Goal: Navigation & Orientation: Find specific page/section

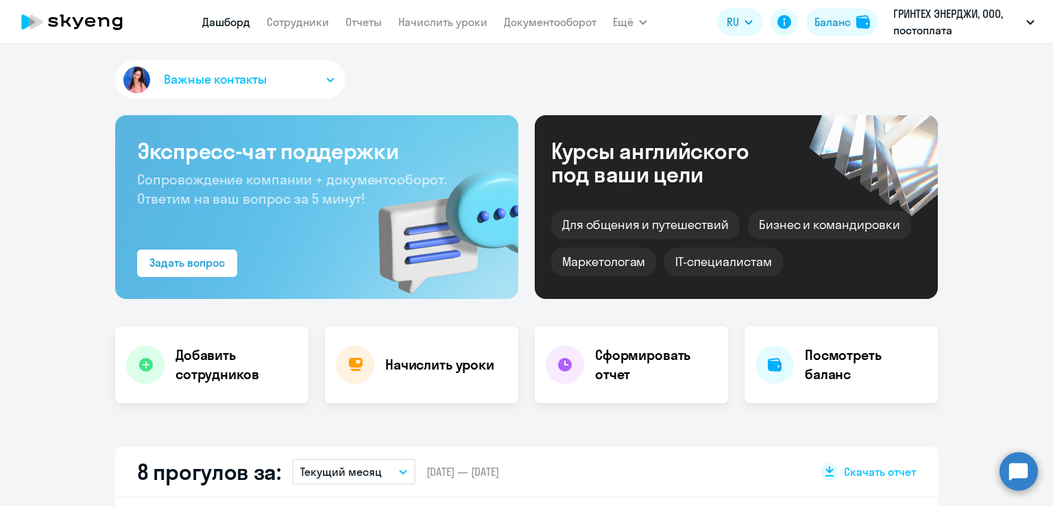
select select "30"
click at [625, 20] on span "Ещё" at bounding box center [623, 22] width 21 height 16
click at [646, 59] on link "Все продукты" at bounding box center [662, 61] width 71 height 14
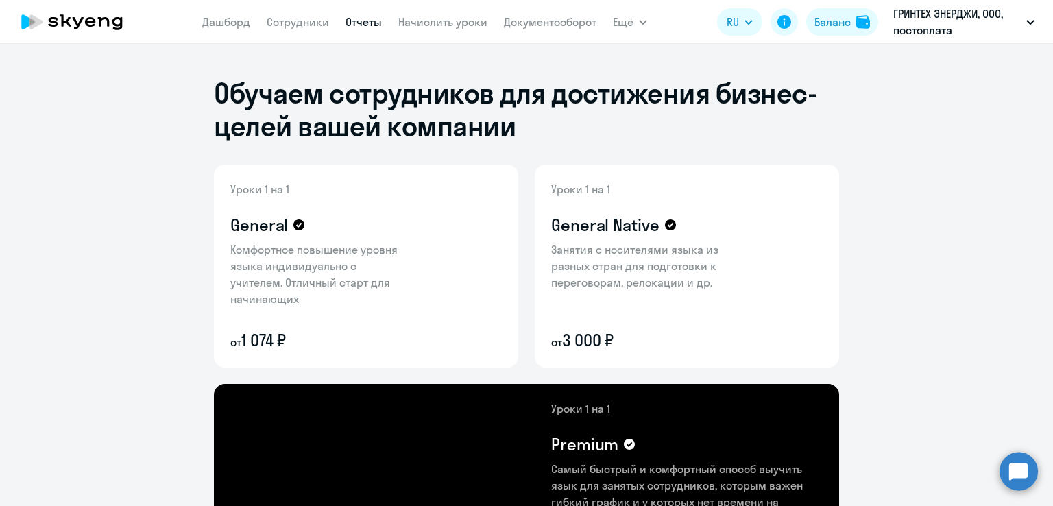
click at [379, 22] on link "Отчеты" at bounding box center [364, 22] width 36 height 14
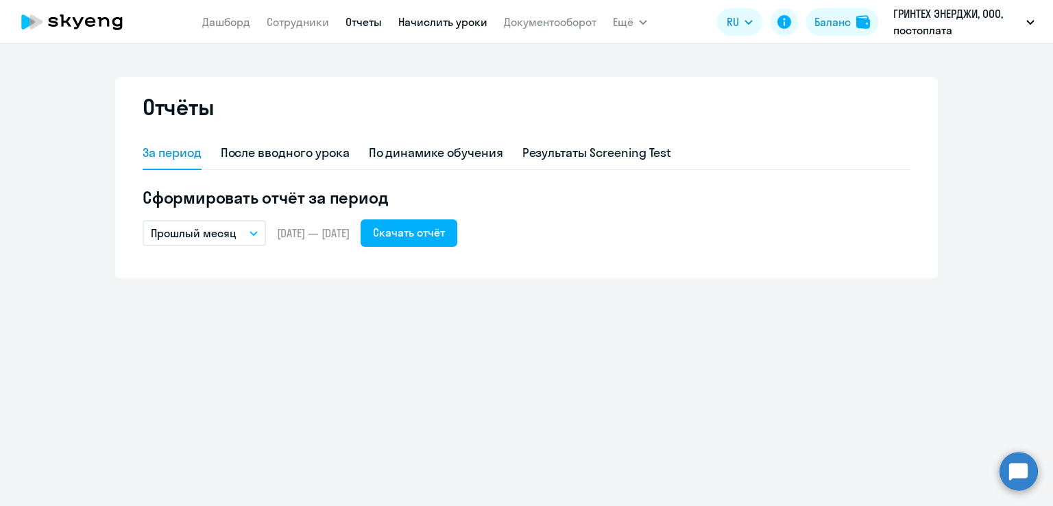
click at [429, 25] on link "Начислить уроки" at bounding box center [442, 22] width 89 height 14
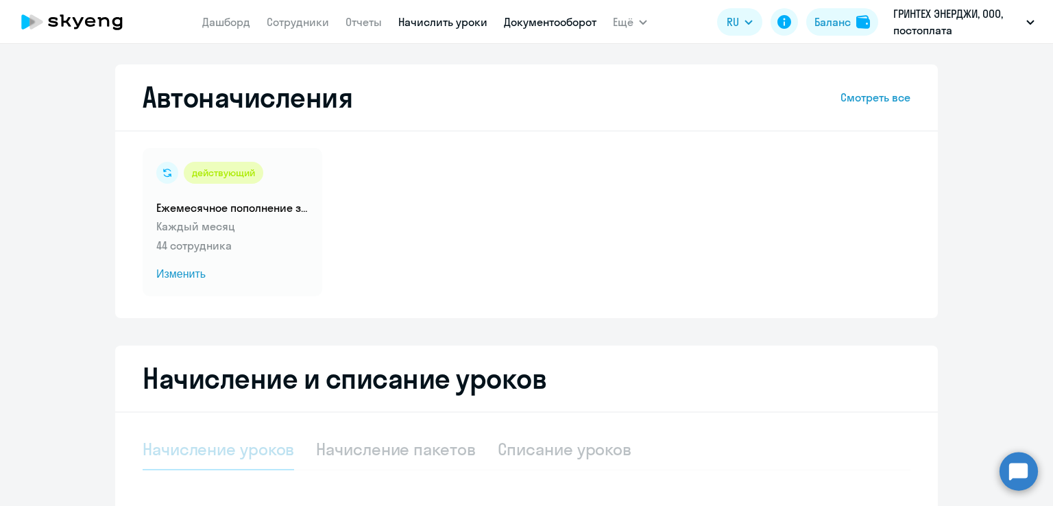
select select "10"
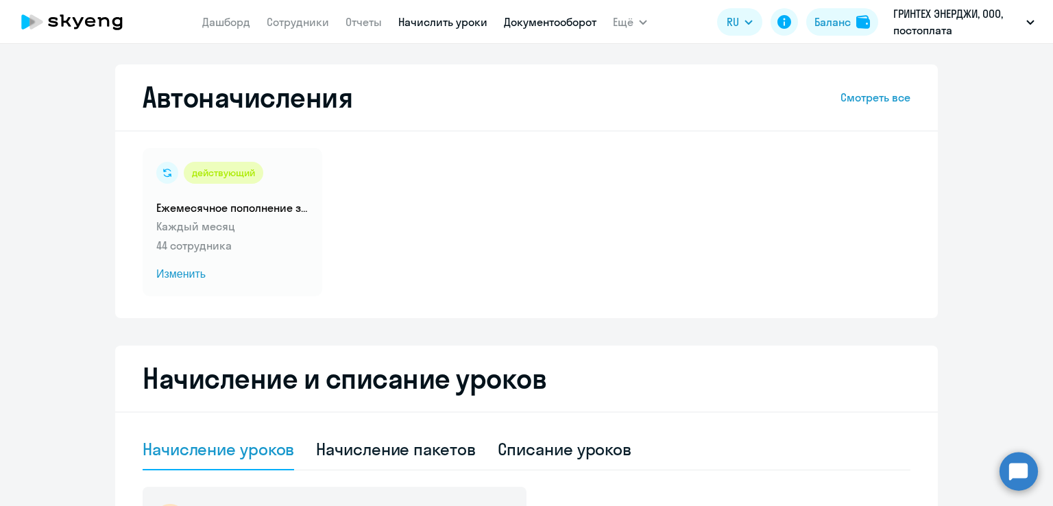
click at [532, 23] on link "Документооборот" at bounding box center [550, 22] width 93 height 14
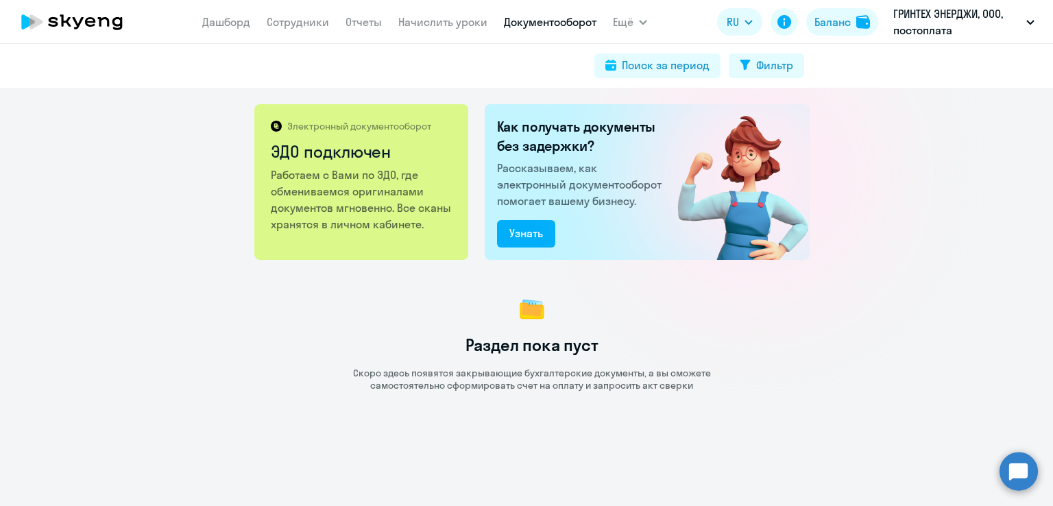
click at [306, 33] on nav "[PERSON_NAME] Отчеты Начислить уроки Документооборот" at bounding box center [399, 21] width 394 height 27
click at [304, 26] on link "Сотрудники" at bounding box center [298, 22] width 62 height 14
select select "30"
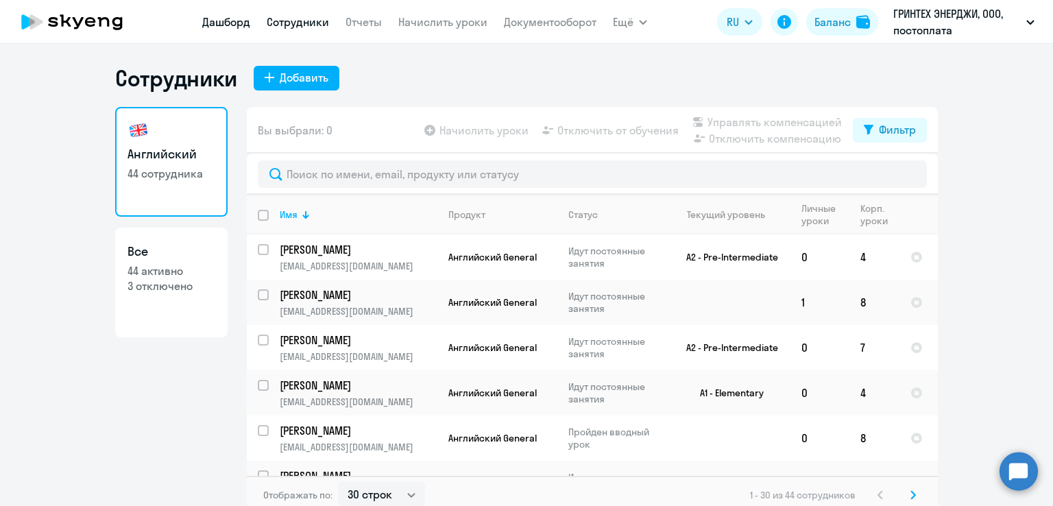
click at [224, 23] on link "Дашборд" at bounding box center [226, 22] width 48 height 14
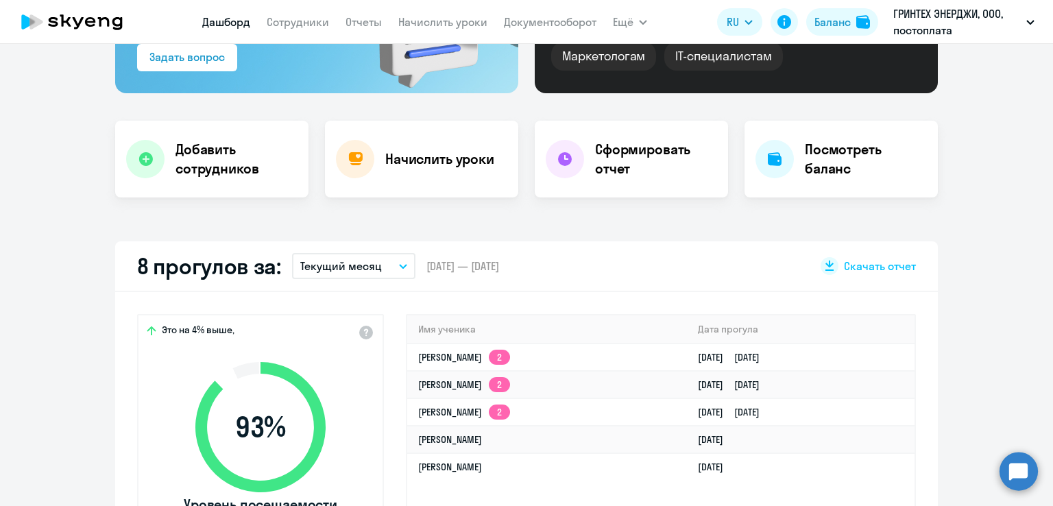
select select "30"
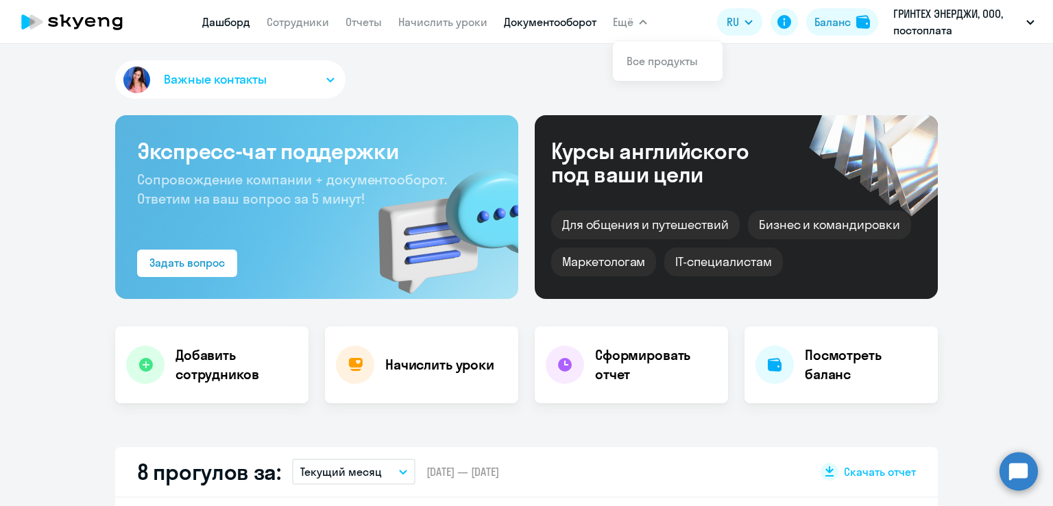
click at [551, 21] on link "Документооборот" at bounding box center [550, 22] width 93 height 14
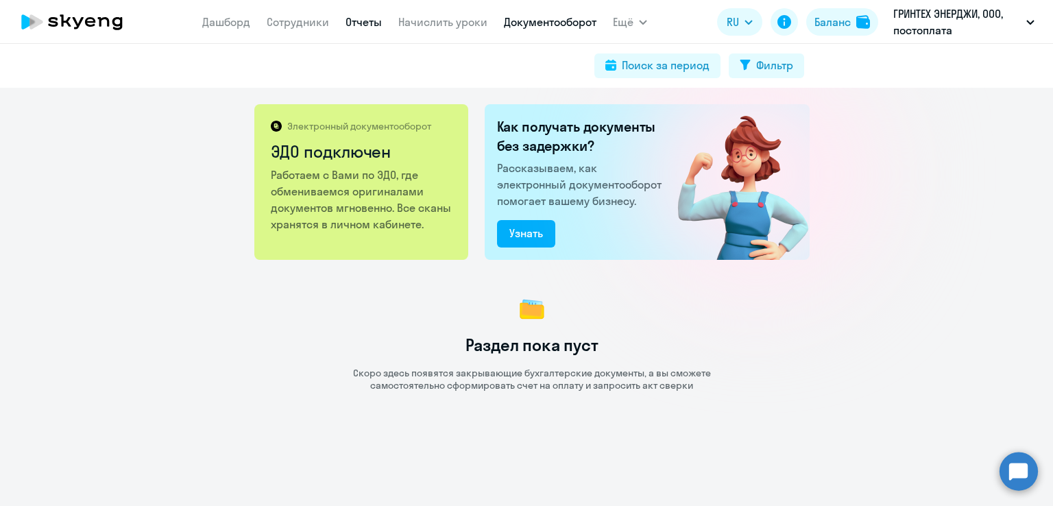
click at [370, 23] on link "Отчеты" at bounding box center [364, 22] width 36 height 14
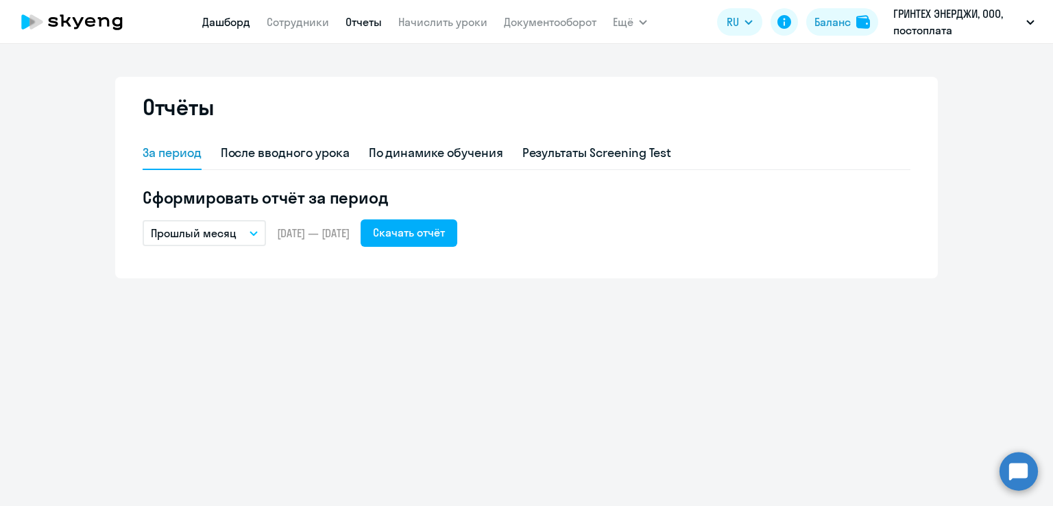
click at [222, 22] on link "Дашборд" at bounding box center [226, 22] width 48 height 14
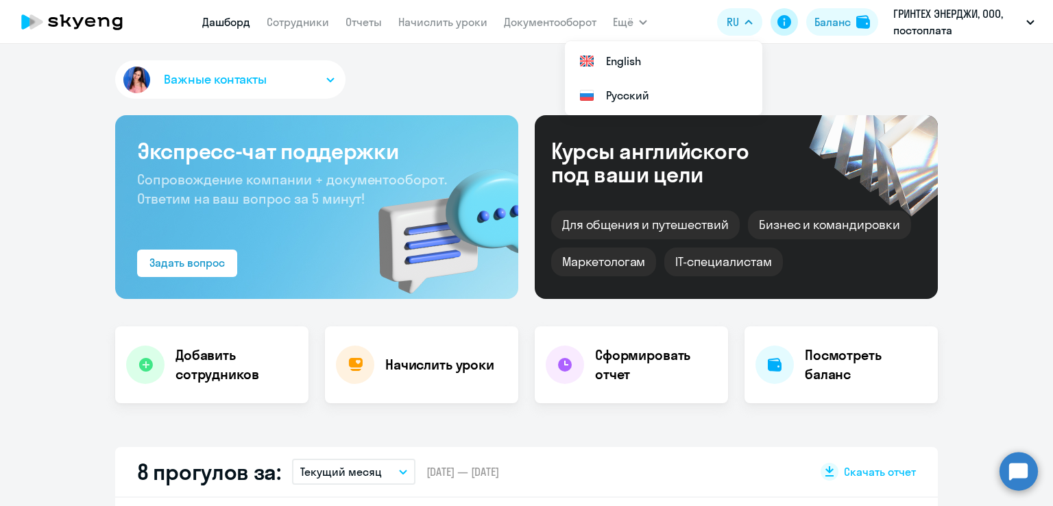
select select "30"
click at [845, 23] on div "Баланс" at bounding box center [833, 22] width 36 height 16
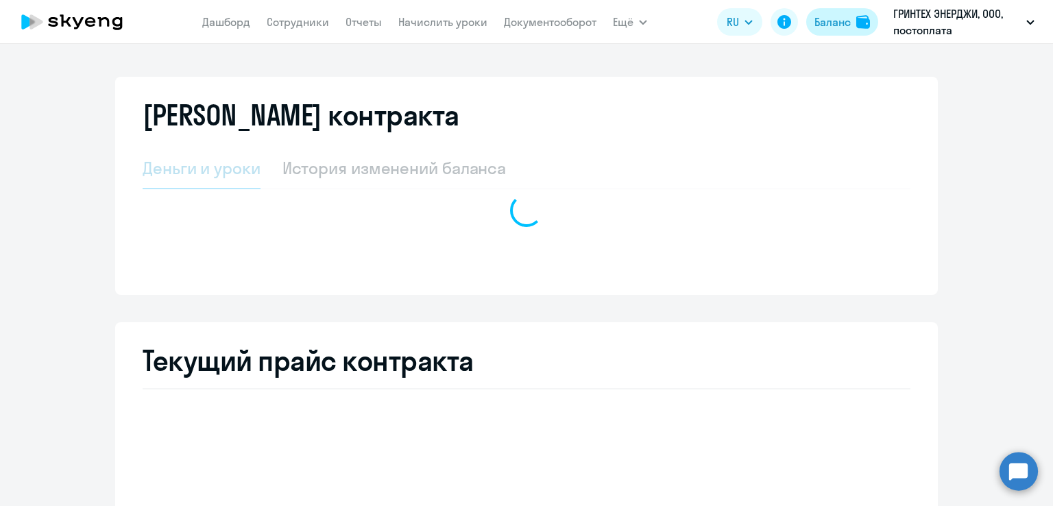
select select "english_adult_not_native_speaker"
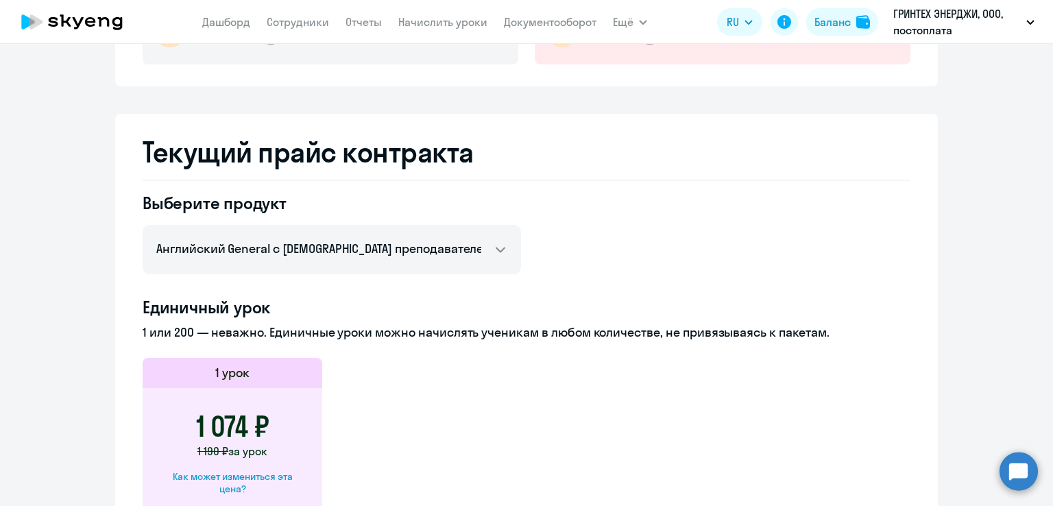
scroll to position [174, 0]
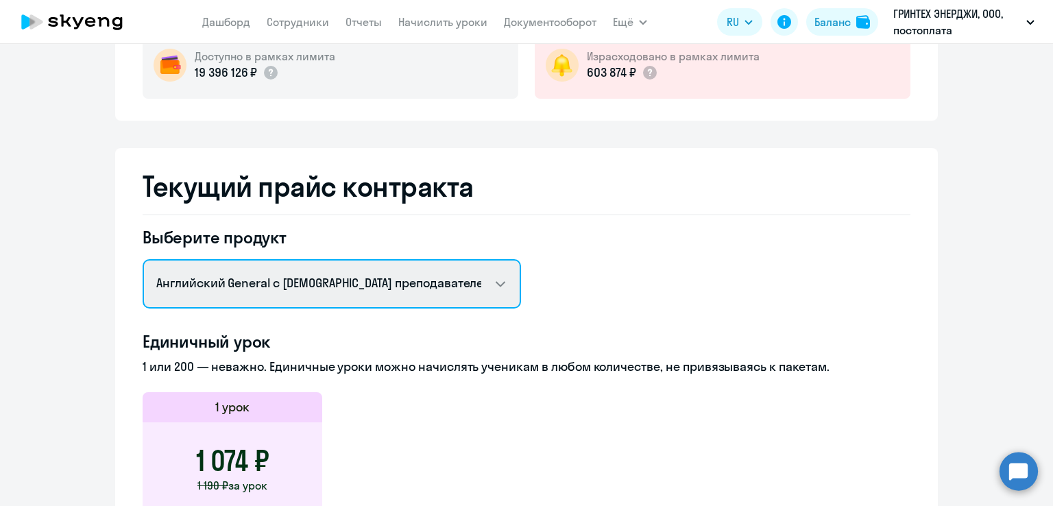
click at [499, 290] on select "Английский General с [DEMOGRAPHIC_DATA] преподавателем Английский General с [DE…" at bounding box center [332, 283] width 379 height 49
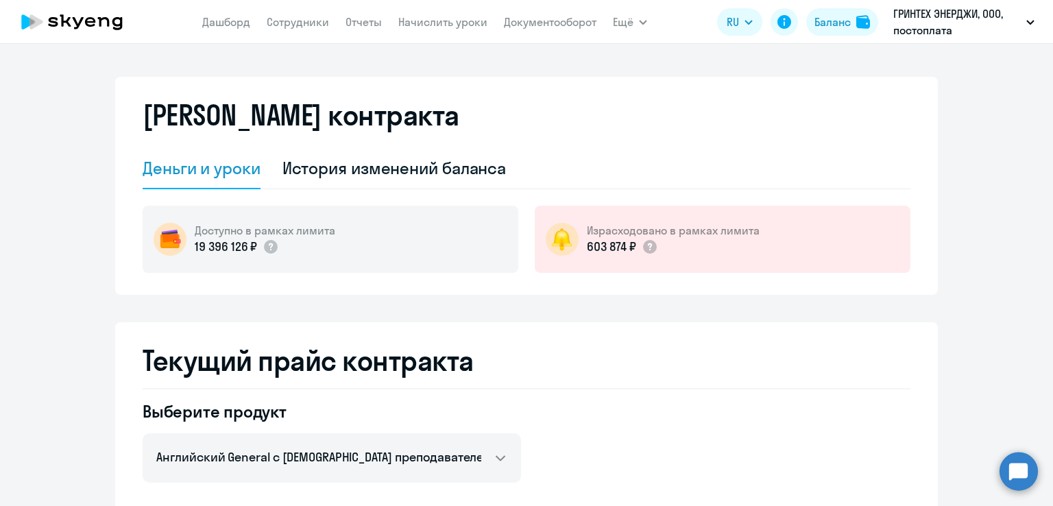
scroll to position [69, 0]
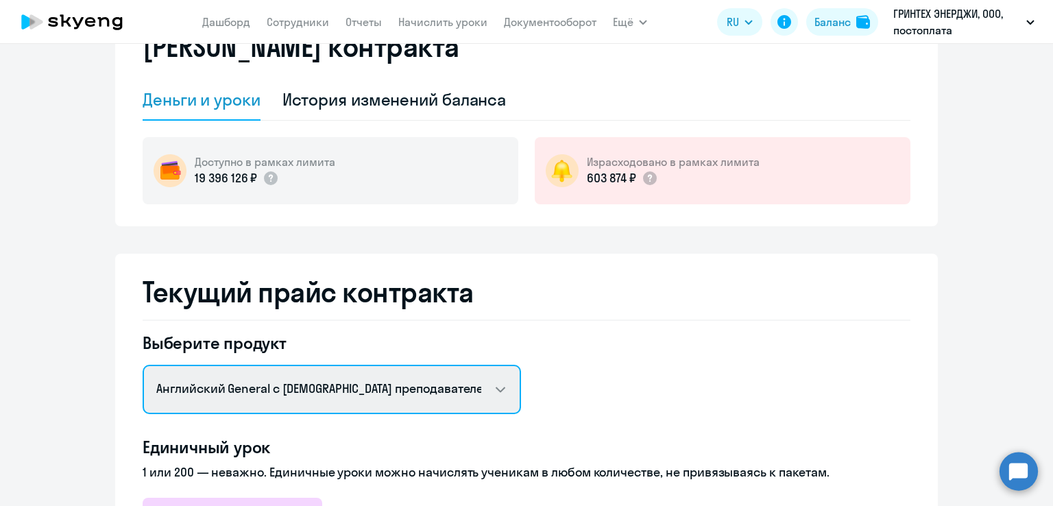
click at [476, 382] on select "Английский General с [DEMOGRAPHIC_DATA] преподавателем Английский General с [DE…" at bounding box center [332, 389] width 379 height 49
